Goal: Task Accomplishment & Management: Complete application form

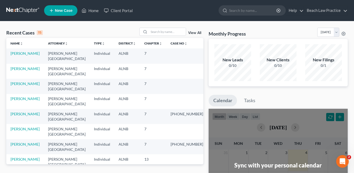
click at [180, 12] on ul "New Case Home Client Portal - No Result - See all results Or Press Enter... Hel…" at bounding box center [196, 11] width 304 height 14
click at [305, 84] on div "New Leads 0/10 New Clients 0/10 New Filings 0/1" at bounding box center [278, 62] width 139 height 47
click at [26, 53] on link "[PERSON_NAME]" at bounding box center [25, 53] width 29 height 4
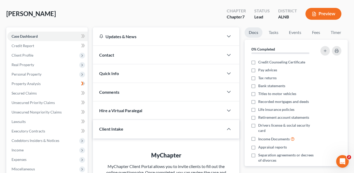
scroll to position [26, 0]
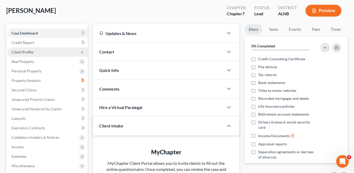
click at [28, 53] on span "Client Profile" at bounding box center [23, 52] width 22 height 4
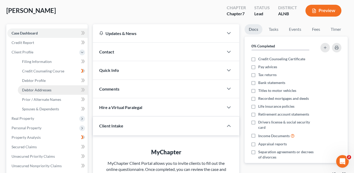
click at [42, 91] on span "Debtor Addresses" at bounding box center [36, 89] width 29 height 4
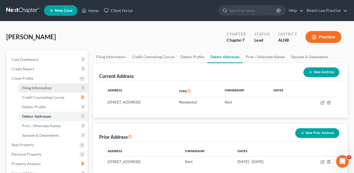
click at [44, 89] on span "Filing Information" at bounding box center [37, 87] width 30 height 4
select select "1"
select select "0"
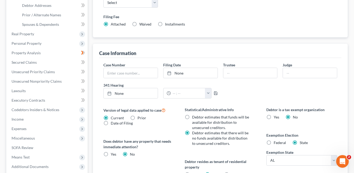
scroll to position [64, 0]
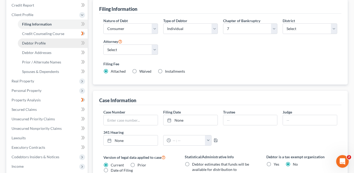
click at [43, 44] on span "Debtor Profile" at bounding box center [34, 43] width 24 height 4
select select "0"
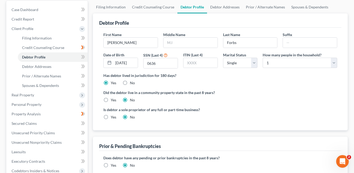
scroll to position [53, 0]
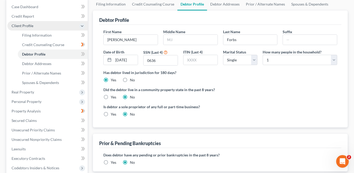
click at [32, 25] on span "Client Profile" at bounding box center [23, 25] width 22 height 4
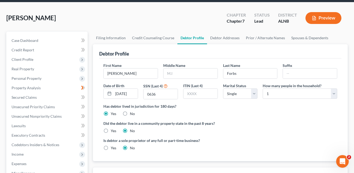
scroll to position [0, 0]
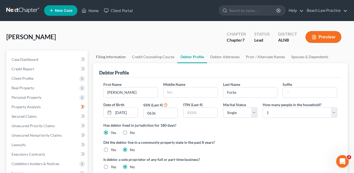
click at [117, 56] on link "Filing Information" at bounding box center [111, 56] width 36 height 13
select select "1"
select select "0"
select select "1"
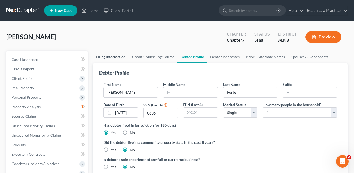
select select "0"
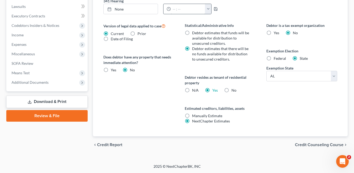
scroll to position [195, 0]
click at [322, 144] on span "Credit Counseling Course" at bounding box center [319, 144] width 49 height 4
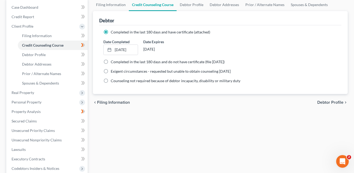
scroll to position [53, 0]
click at [334, 101] on span "Debtor Profile" at bounding box center [331, 102] width 26 height 4
select select "0"
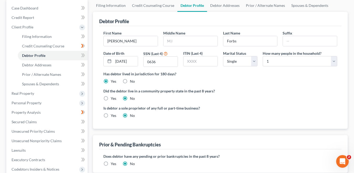
scroll to position [53, 0]
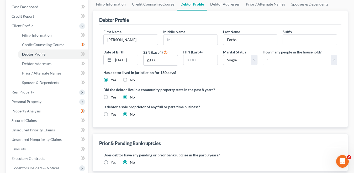
click at [111, 97] on label "Yes" at bounding box center [114, 96] width 6 height 5
click at [113, 97] on input "Yes" at bounding box center [114, 95] width 3 height 3
radio input "true"
radio input "false"
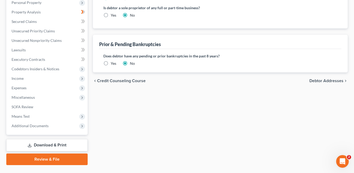
scroll to position [158, 0]
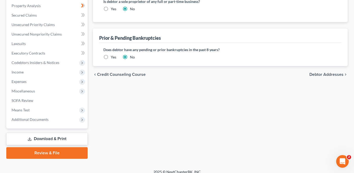
click at [328, 74] on span "Debtor Addresses" at bounding box center [327, 74] width 34 height 4
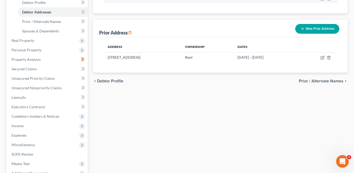
scroll to position [105, 0]
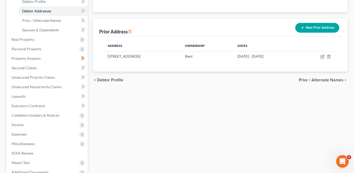
click at [330, 81] on span "Prior / Alternate Names" at bounding box center [321, 80] width 45 height 4
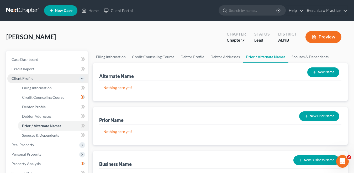
click at [26, 77] on span "Client Profile" at bounding box center [23, 78] width 22 height 4
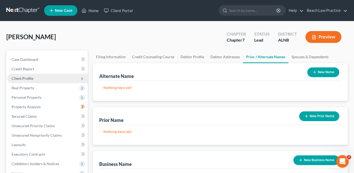
click at [28, 75] on span "Client Profile" at bounding box center [47, 78] width 80 height 9
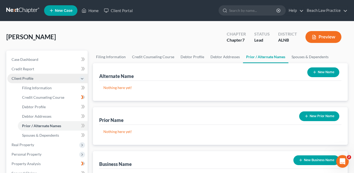
click at [28, 75] on span "Client Profile" at bounding box center [47, 78] width 80 height 9
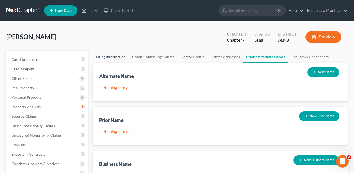
click at [114, 56] on link "Filing Information" at bounding box center [111, 56] width 36 height 13
select select "1"
select select "0"
select select "1"
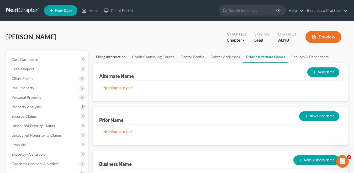
select select "0"
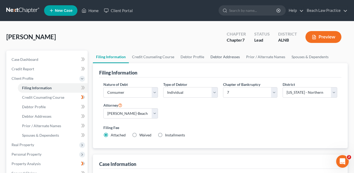
click at [226, 56] on link "Debtor Addresses" at bounding box center [226, 56] width 36 height 13
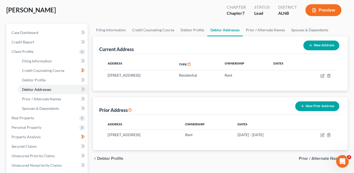
scroll to position [26, 0]
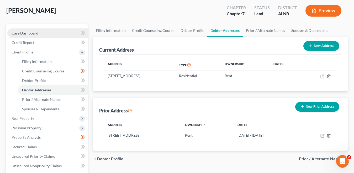
click at [33, 34] on span "Case Dashboard" at bounding box center [25, 33] width 27 height 4
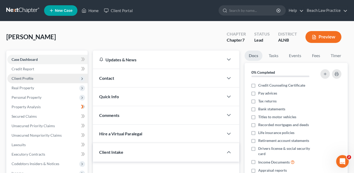
click at [31, 79] on span "Client Profile" at bounding box center [23, 78] width 22 height 4
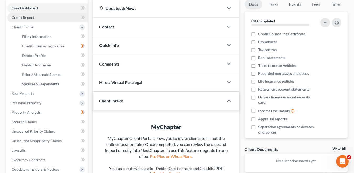
scroll to position [53, 0]
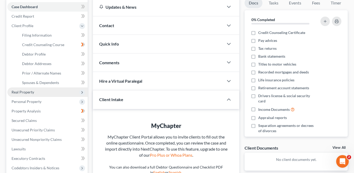
click at [24, 91] on span "Real Property" at bounding box center [23, 92] width 23 height 4
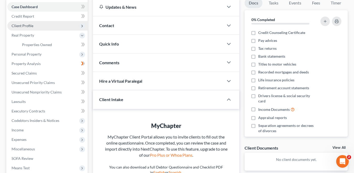
click at [30, 24] on span "Client Profile" at bounding box center [23, 25] width 22 height 4
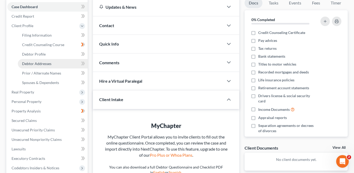
click at [48, 62] on span "Debtor Addresses" at bounding box center [36, 63] width 29 height 4
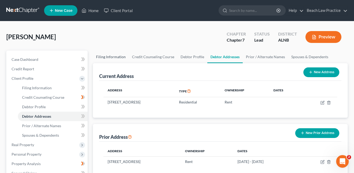
click at [117, 55] on link "Filing Information" at bounding box center [111, 56] width 36 height 13
select select "1"
select select "0"
select select "1"
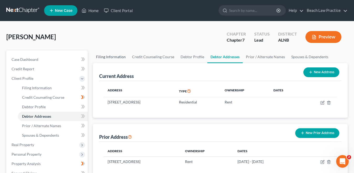
select select "0"
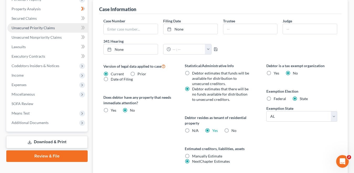
scroll to position [158, 0]
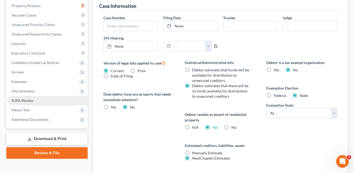
click at [27, 100] on span "SOFA Review" at bounding box center [23, 100] width 22 height 4
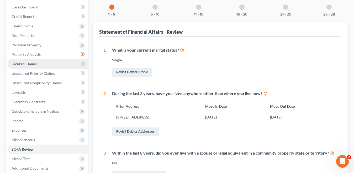
scroll to position [53, 0]
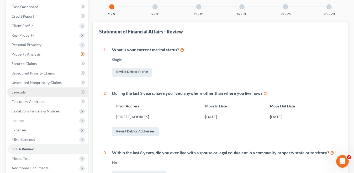
click at [21, 92] on span "Lawsuits" at bounding box center [19, 92] width 14 height 4
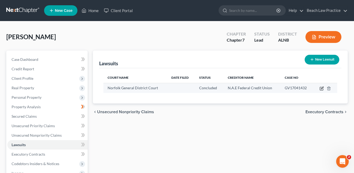
click at [322, 89] on icon "button" at bounding box center [322, 87] width 2 height 2
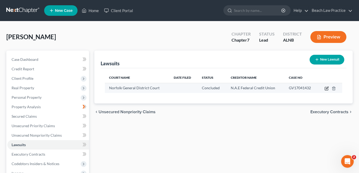
select select "2"
select select "4"
select select "48"
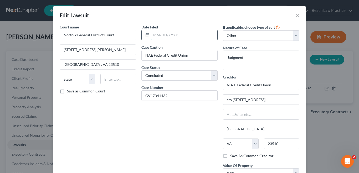
click at [159, 35] on input "text" at bounding box center [184, 35] width 66 height 10
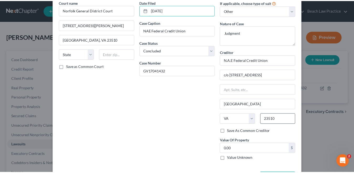
scroll to position [46, 0]
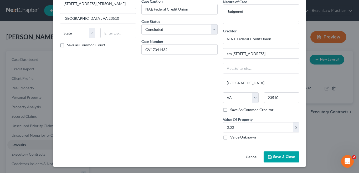
type input "[DATE]"
click at [277, 158] on span "Save & Close" at bounding box center [284, 156] width 22 height 4
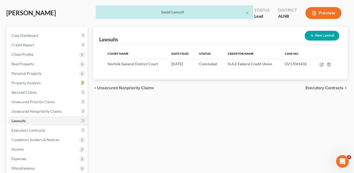
scroll to position [53, 0]
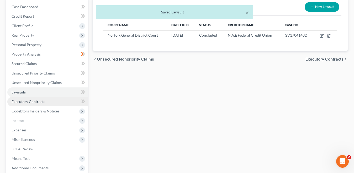
click at [42, 102] on span "Executory Contracts" at bounding box center [29, 101] width 34 height 4
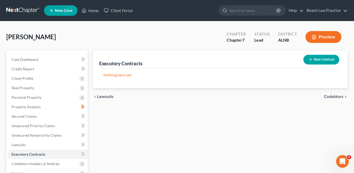
click at [322, 60] on button "New Contract" at bounding box center [322, 60] width 36 height 10
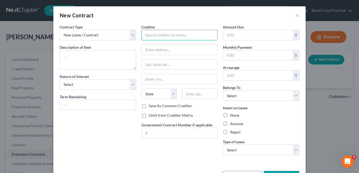
click at [150, 37] on input "text" at bounding box center [179, 35] width 76 height 11
type input "Visible"
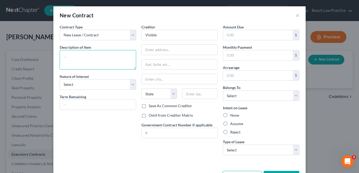
click at [101, 57] on textarea at bounding box center [98, 59] width 76 height 19
type textarea "cellular device"
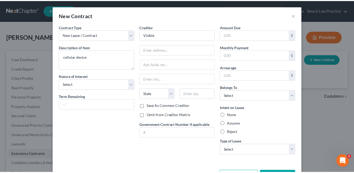
scroll to position [19, 0]
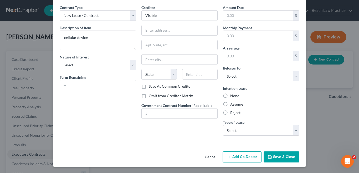
click at [210, 157] on button "Cancel" at bounding box center [210, 157] width 20 height 11
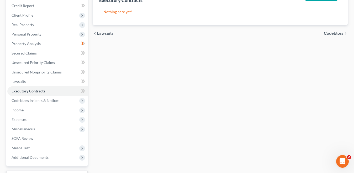
scroll to position [107, 0]
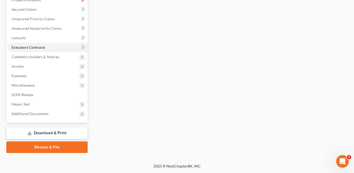
click at [48, 132] on link "Download & Print" at bounding box center [46, 133] width 81 height 12
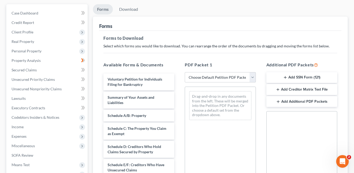
scroll to position [53, 0]
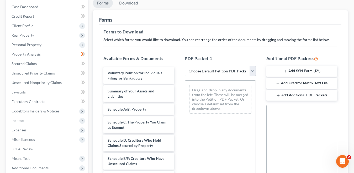
click at [252, 71] on select "Choose Default Petition PDF Packet Complete Bankruptcy Petition (all forms and …" at bounding box center [220, 71] width 71 height 11
select select "0"
click at [185, 66] on select "Choose Default Petition PDF Packet Complete Bankruptcy Petition (all forms and …" at bounding box center [220, 71] width 71 height 11
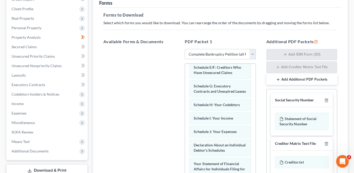
scroll to position [152, 0]
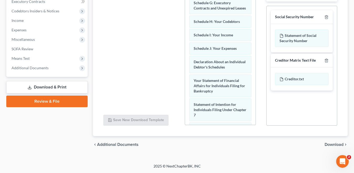
click at [329, 144] on span "Download" at bounding box center [334, 144] width 19 height 4
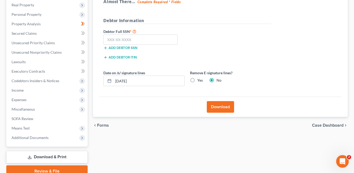
scroll to position [54, 0]
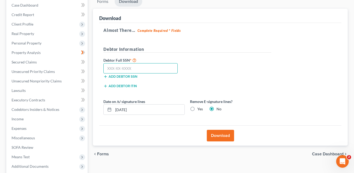
drag, startPoint x: 133, startPoint y: 69, endPoint x: 136, endPoint y: 66, distance: 4.7
click at [133, 67] on input "text" at bounding box center [141, 68] width 74 height 11
type input "421-43-0636"
click at [219, 136] on button "Download" at bounding box center [220, 136] width 27 height 12
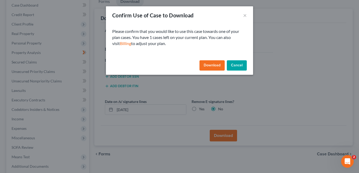
click at [216, 66] on button "Download" at bounding box center [211, 65] width 25 height 11
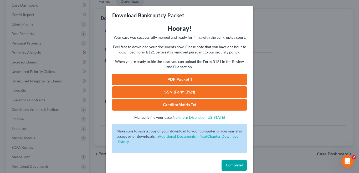
click at [184, 79] on link "PDF Packet 1" at bounding box center [179, 80] width 135 height 12
click at [285, 86] on div "Download Bankruptcy Packet Hooray! Your case was successfully merged and ready …" at bounding box center [179, 86] width 359 height 173
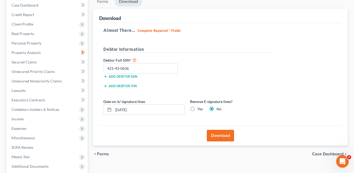
click at [273, 33] on h5 "Almost There... Complete Required * Fields" at bounding box center [221, 30] width 234 height 6
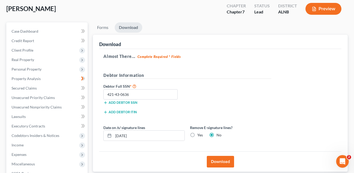
scroll to position [0, 0]
